Goal: Information Seeking & Learning: Learn about a topic

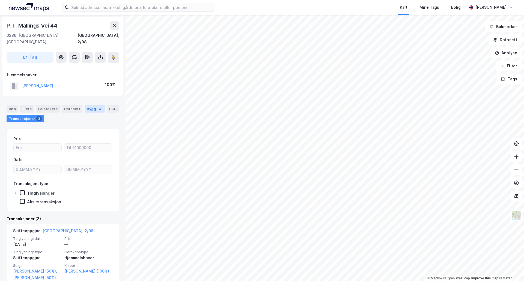
click at [89, 105] on div "Bygg 3" at bounding box center [95, 109] width 20 height 8
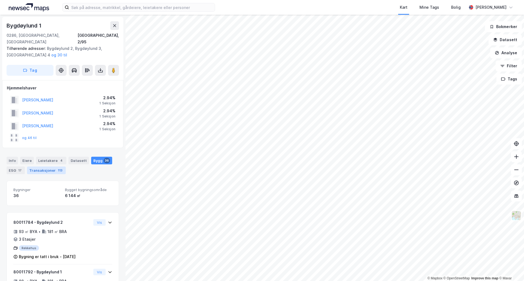
click at [44, 167] on div "Transaksjoner 113" at bounding box center [46, 171] width 39 height 8
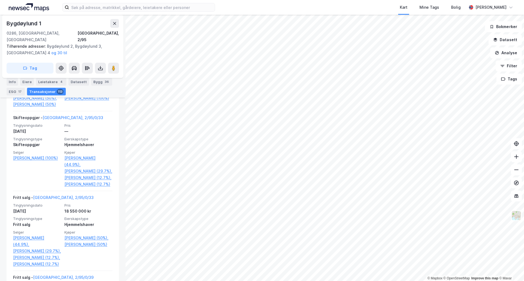
scroll to position [436, 0]
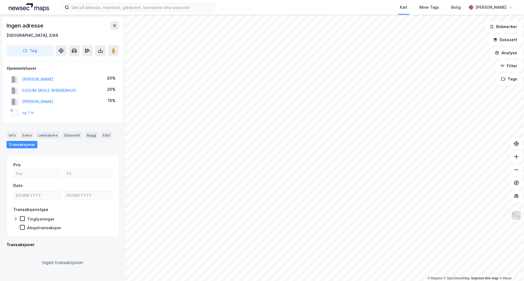
scroll to position [0, 0]
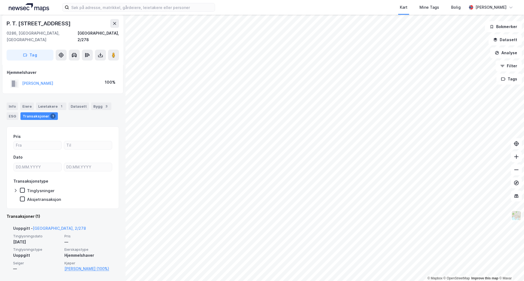
scroll to position [3, 0]
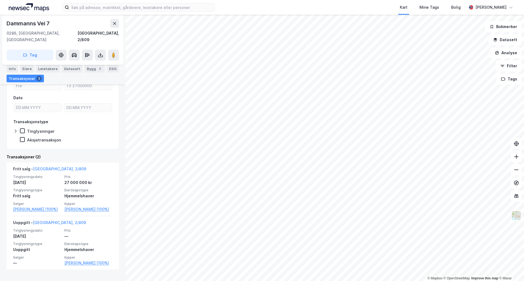
scroll to position [64, 0]
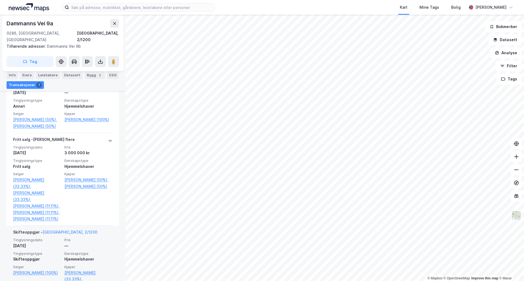
scroll to position [273, 0]
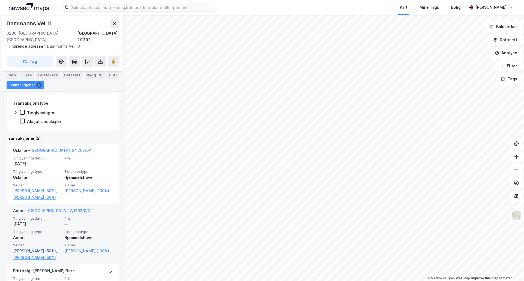
scroll to position [136, 0]
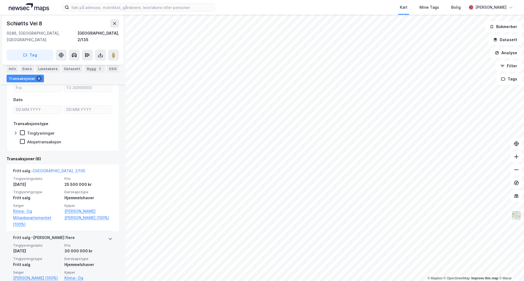
scroll to position [52, 0]
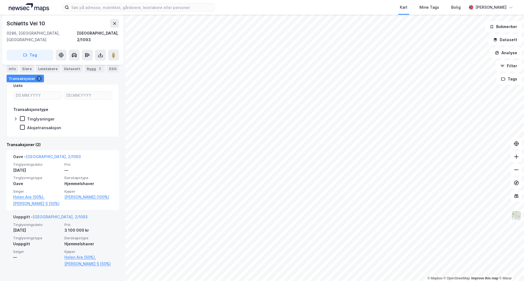
scroll to position [77, 0]
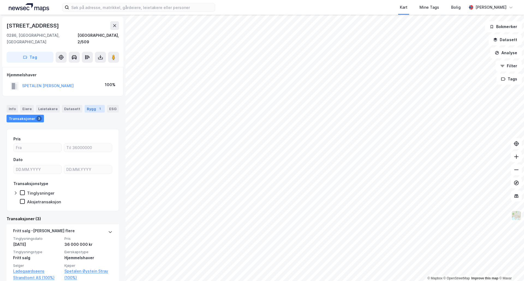
click at [92, 105] on div "Bygg 1" at bounding box center [95, 109] width 20 height 8
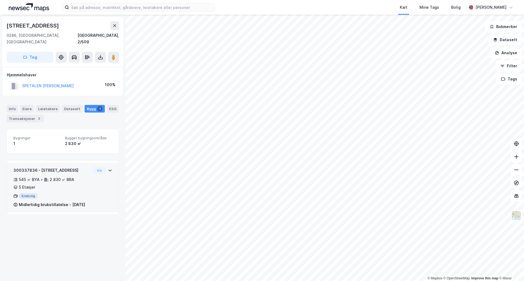
click at [108, 168] on icon at bounding box center [110, 170] width 4 height 4
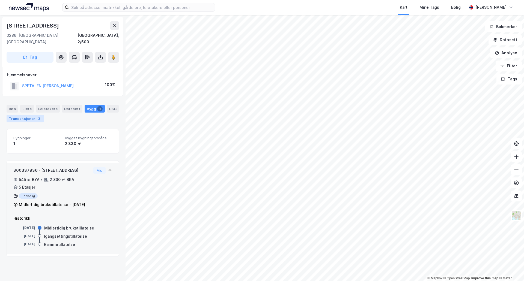
click at [32, 115] on div "Transaksjoner 3" at bounding box center [25, 119] width 37 height 8
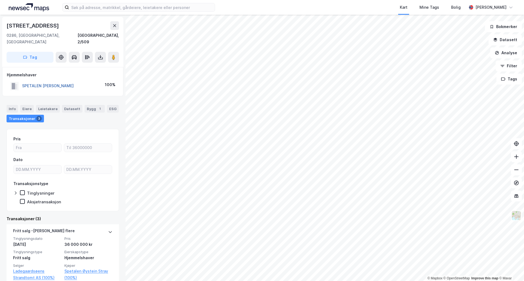
click at [0, 0] on button "SPETALEN [PERSON_NAME]" at bounding box center [0, 0] width 0 height 0
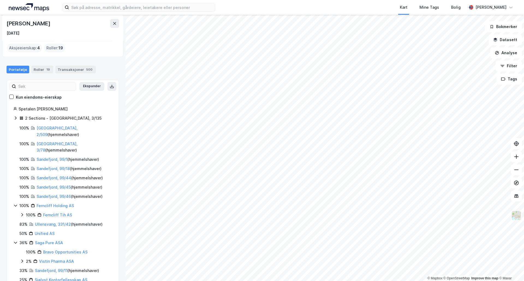
scroll to position [35, 0]
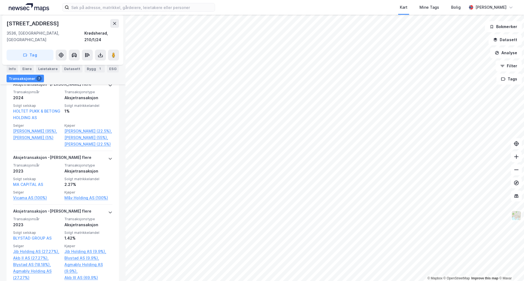
scroll to position [409, 0]
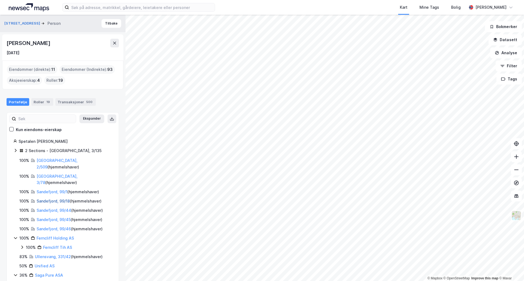
click at [57, 199] on link "Sandefjord, 99/18" at bounding box center [53, 201] width 33 height 5
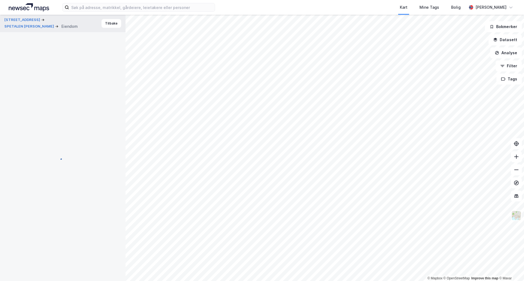
scroll to position [5, 0]
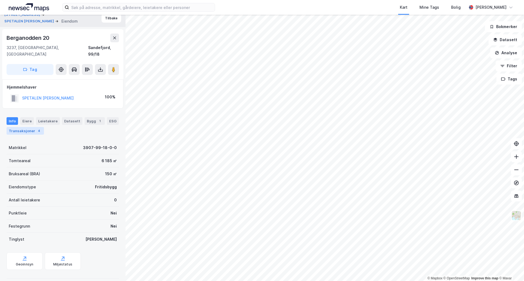
click at [29, 127] on div "Transaksjoner 4" at bounding box center [25, 131] width 37 height 8
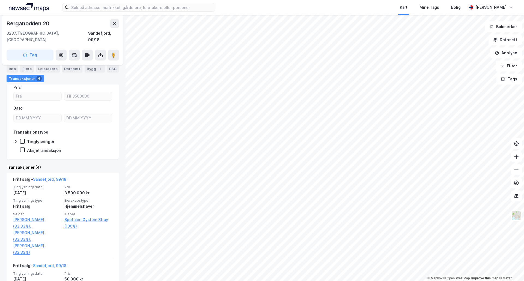
scroll to position [82, 0]
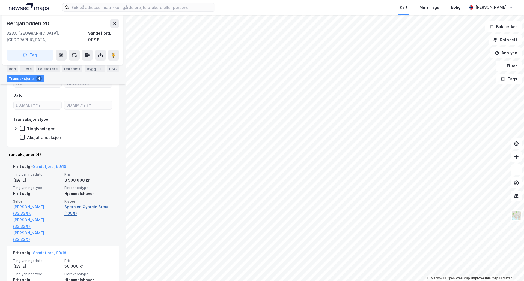
click at [83, 204] on link "Spetalen Øystein Stray (100%)" at bounding box center [88, 210] width 48 height 13
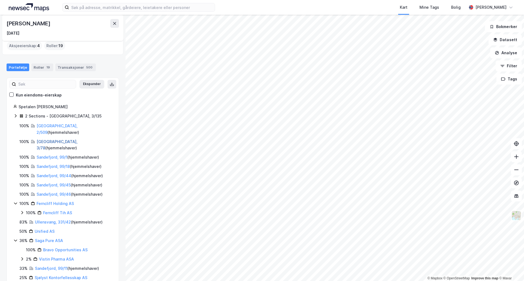
scroll to position [35, 0]
click at [15, 116] on icon at bounding box center [15, 115] width 4 height 4
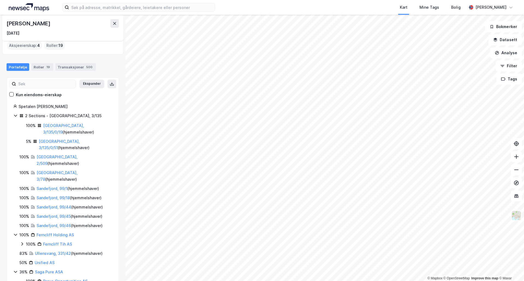
click at [15, 116] on icon at bounding box center [15, 115] width 4 height 4
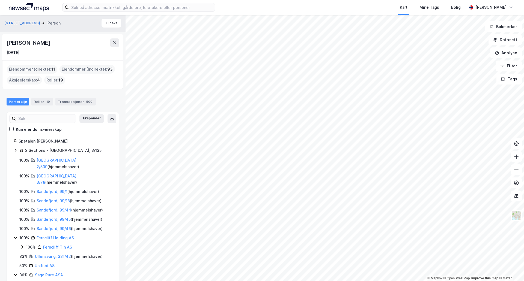
scroll to position [0, 0]
